Goal: Information Seeking & Learning: Learn about a topic

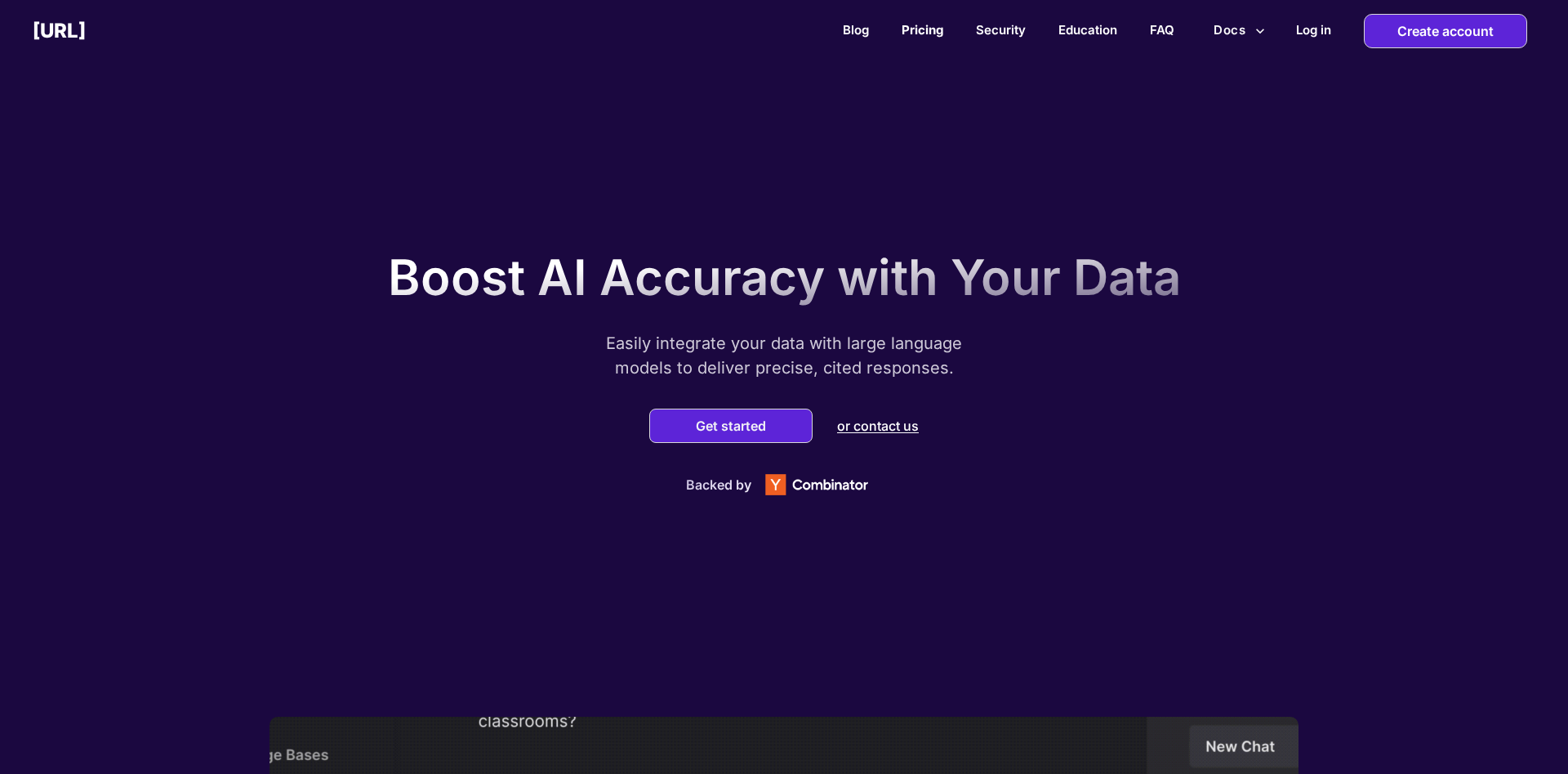
click at [922, 33] on link "Pricing" at bounding box center [923, 29] width 41 height 15
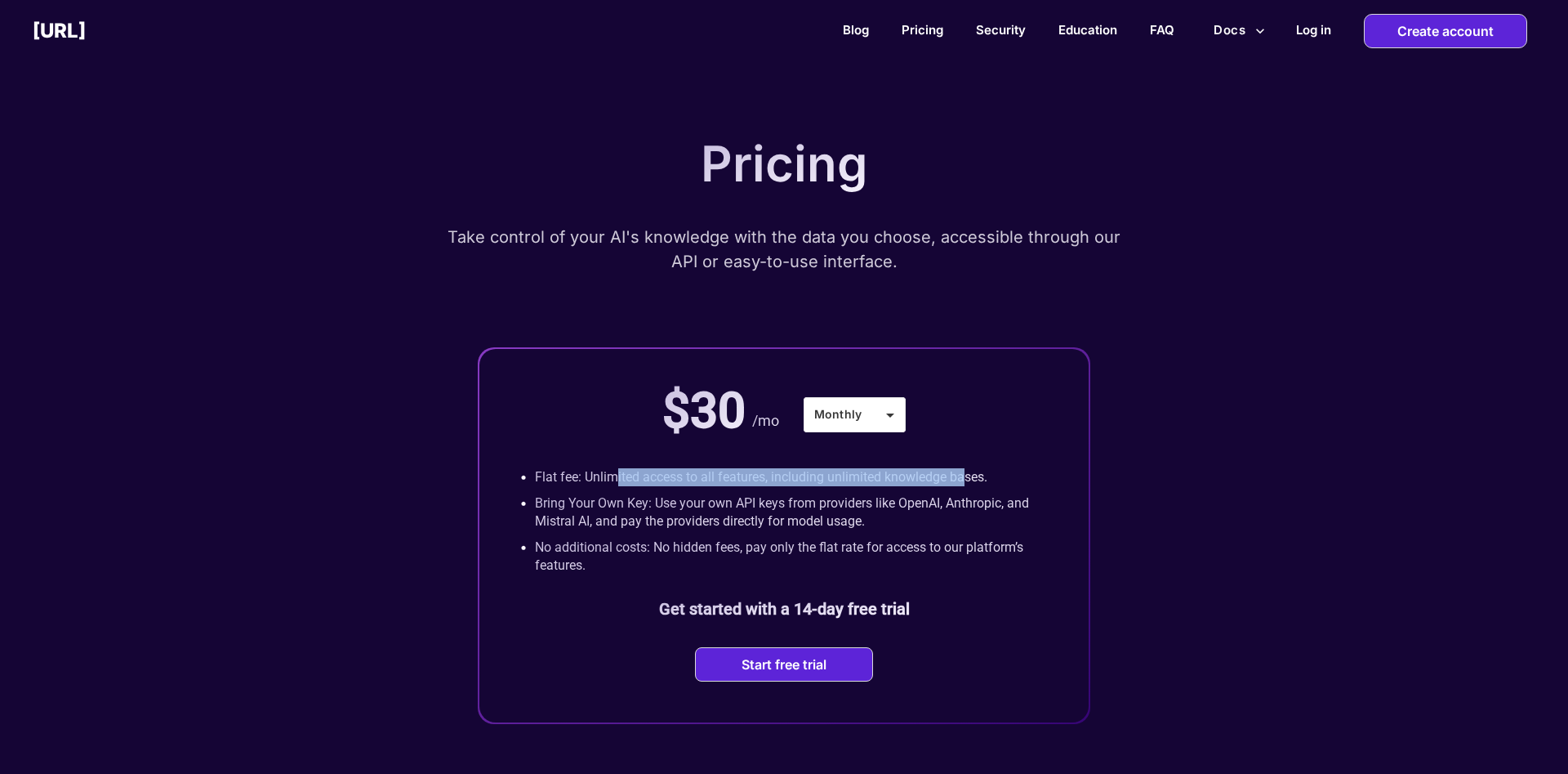
drag, startPoint x: 620, startPoint y: 486, endPoint x: 963, endPoint y: 486, distance: 343.0
click at [963, 486] on p "Flat fee: Unlimited access to all features, including unlimited knowledge bases." at bounding box center [761, 477] width 452 height 18
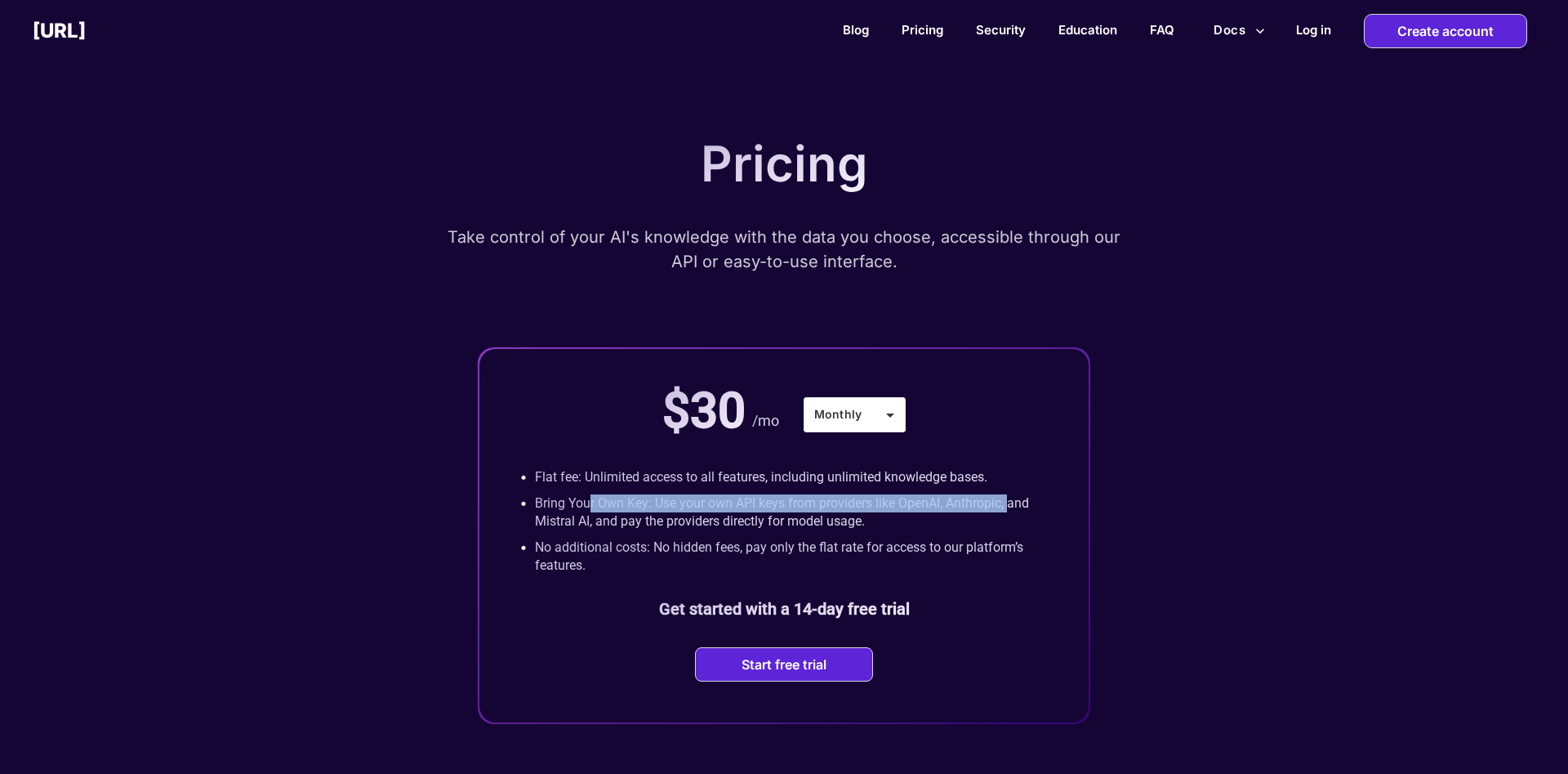
drag, startPoint x: 592, startPoint y: 510, endPoint x: 1018, endPoint y: 515, distance: 426.0
click at [1018, 515] on p "Bring Your Own Key: Use your own API keys from providers like OpenAI, Anthropic…" at bounding box center [792, 512] width 513 height 36
click at [1019, 513] on p "Bring Your Own Key: Use your own API keys from providers like OpenAI, Anthropic…" at bounding box center [792, 512] width 513 height 36
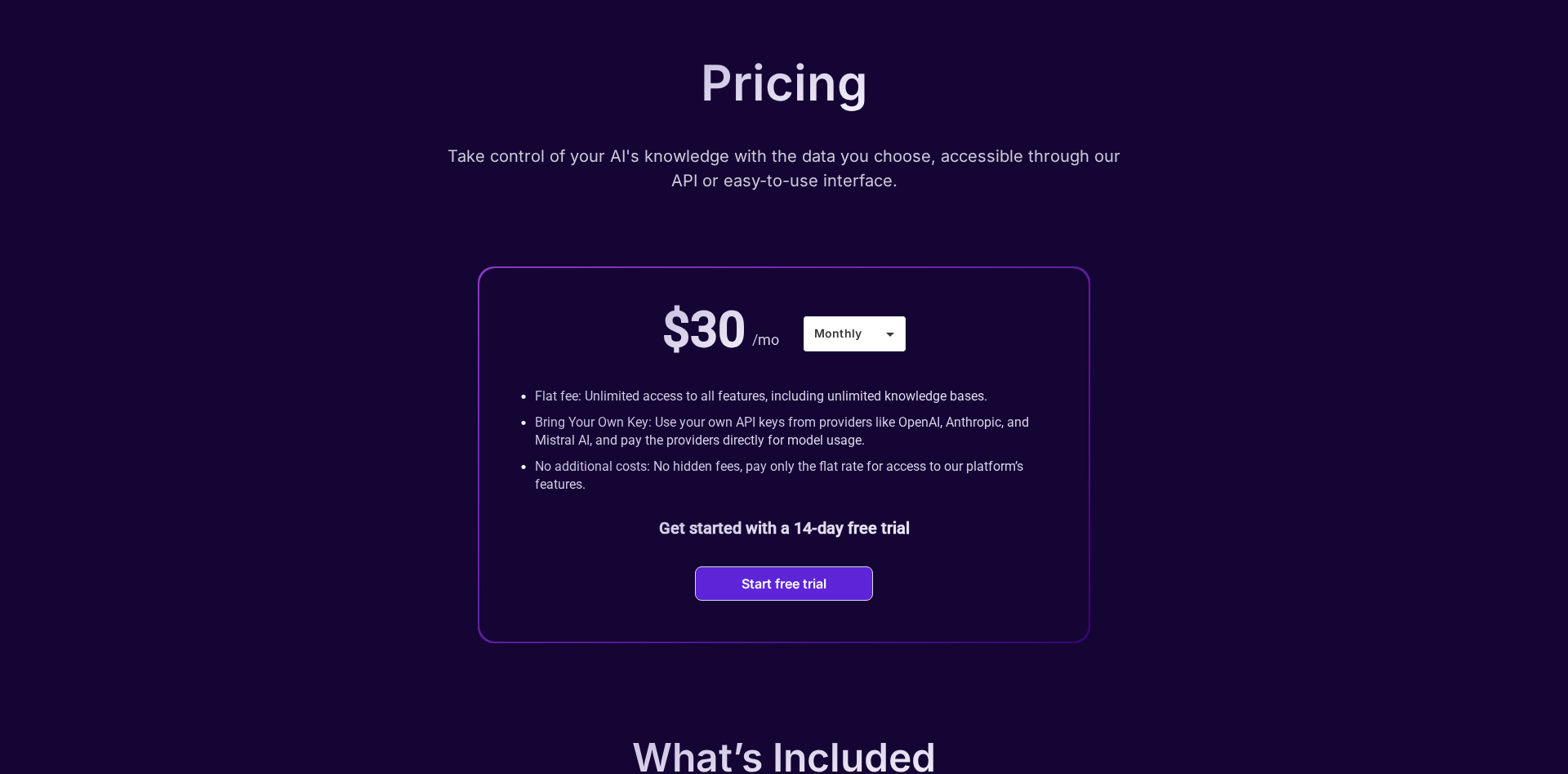
scroll to position [83, 0]
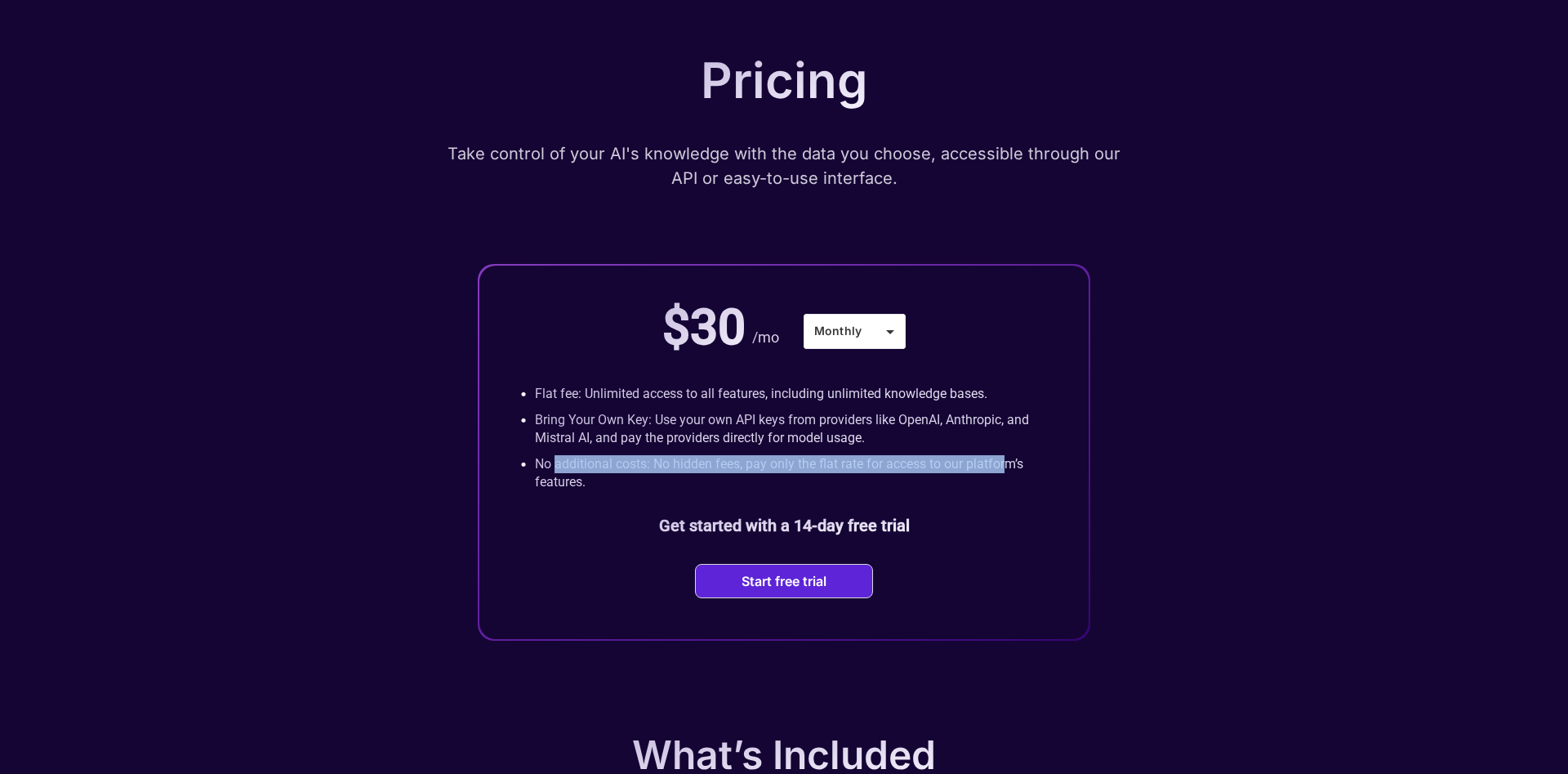
drag, startPoint x: 584, startPoint y: 470, endPoint x: 1012, endPoint y: 470, distance: 428.0
click at [1012, 470] on p "No additional costs: No hidden fees, pay only the flat rate for access to our p…" at bounding box center [792, 473] width 513 height 36
click at [1004, 475] on p "No additional costs: No hidden fees, pay only the flat rate for access to our p…" at bounding box center [792, 473] width 513 height 36
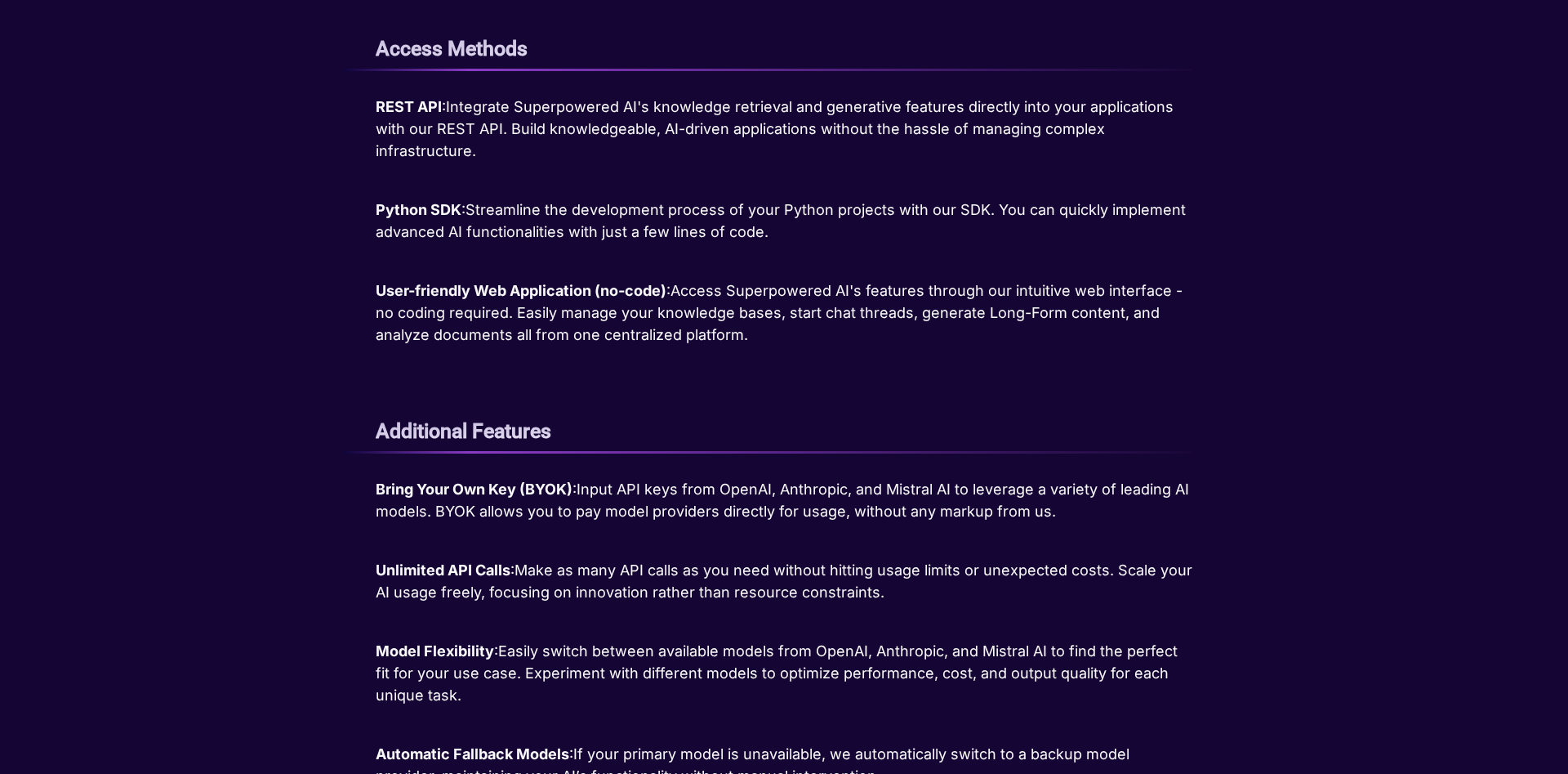
scroll to position [1583, 0]
